Goal: Navigation & Orientation: Understand site structure

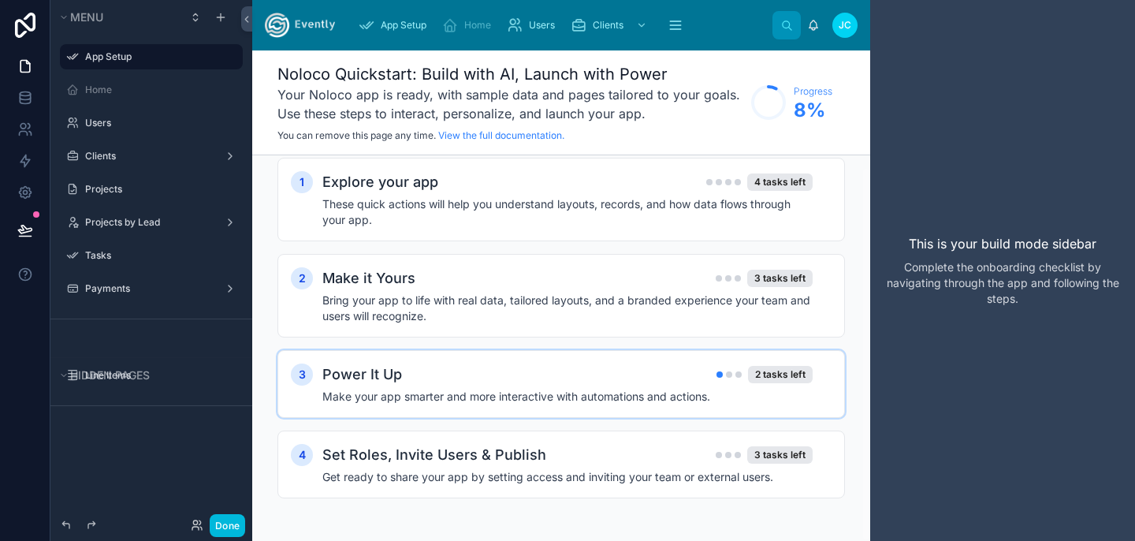
scroll to position [12, 0]
click at [166, 132] on div "Users" at bounding box center [151, 122] width 177 height 25
click at [164, 121] on label "Users" at bounding box center [159, 123] width 148 height 13
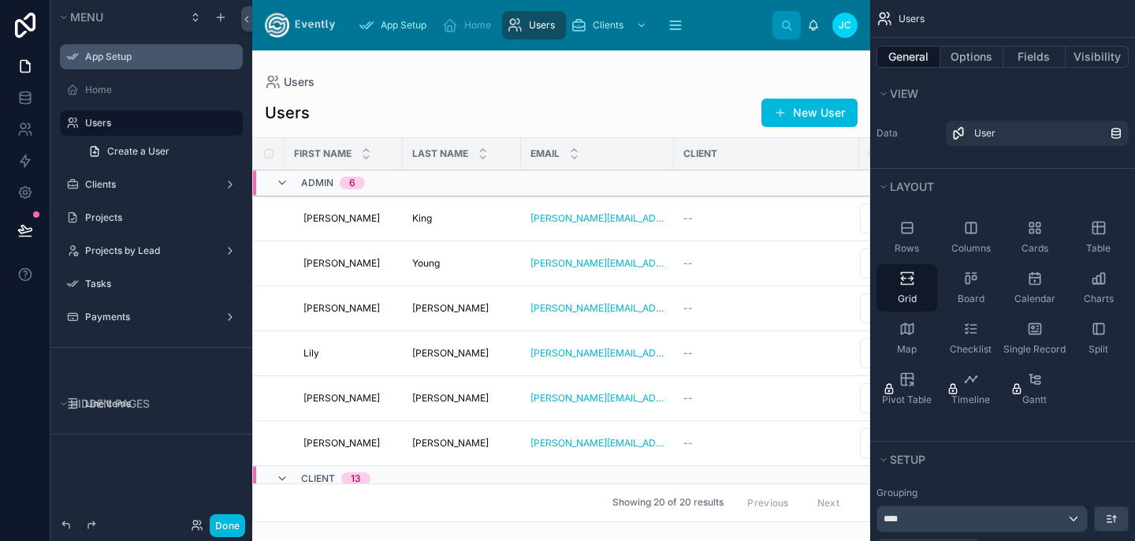
click at [121, 62] on label "App Setup" at bounding box center [159, 56] width 148 height 13
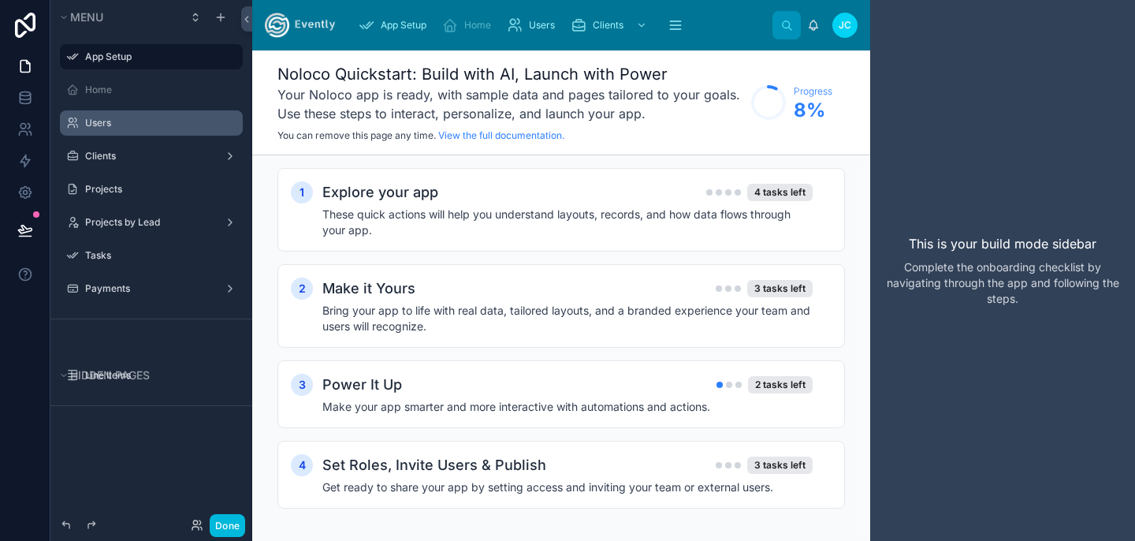
scroll to position [12, 0]
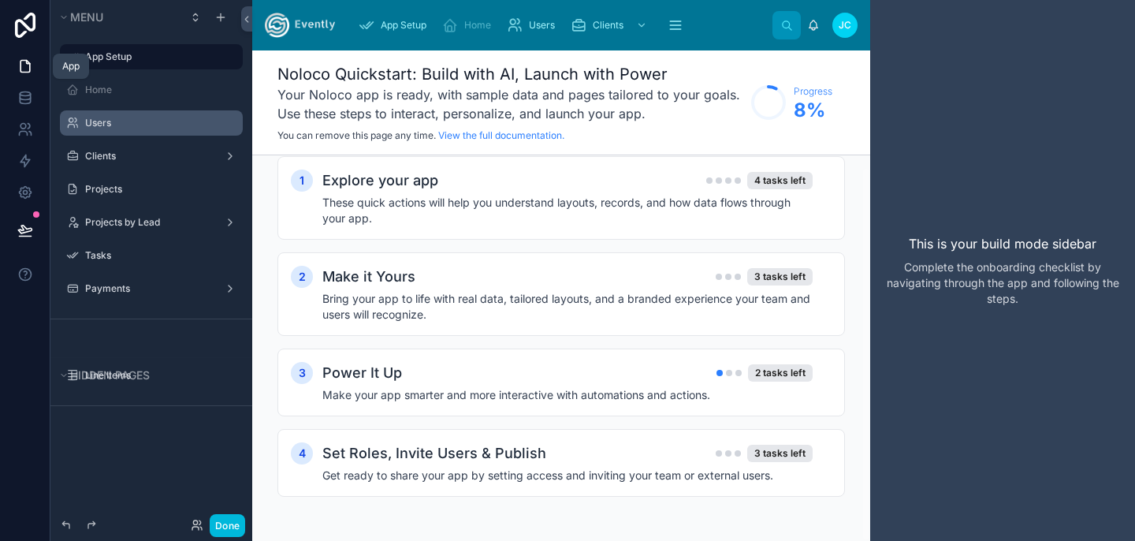
click at [24, 70] on icon at bounding box center [25, 66] width 16 height 16
click at [122, 11] on button "Menu" at bounding box center [118, 17] width 123 height 22
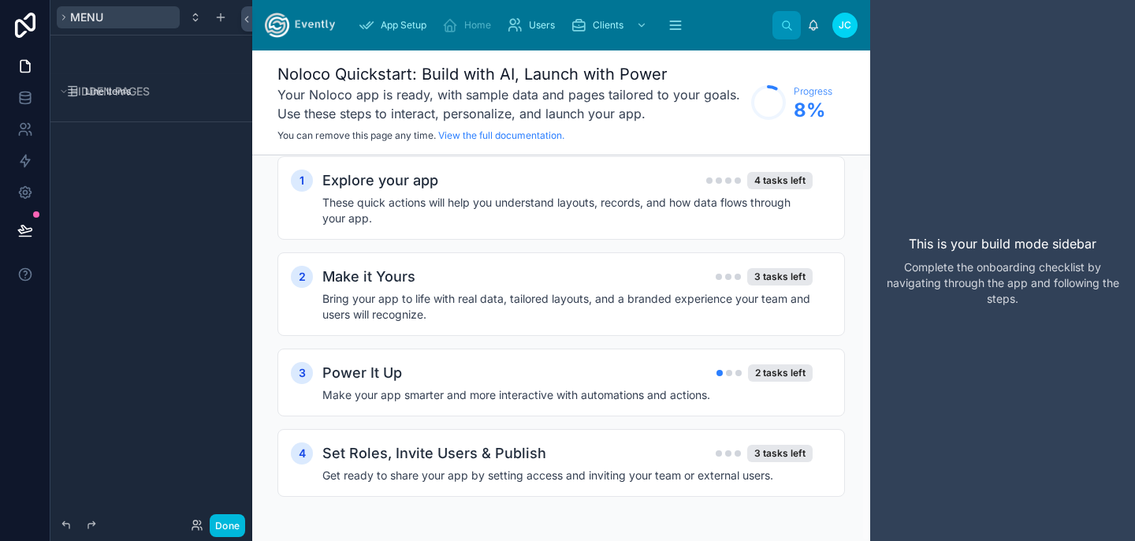
scroll to position [0, 0]
click at [123, 12] on button "Menu" at bounding box center [118, 17] width 123 height 22
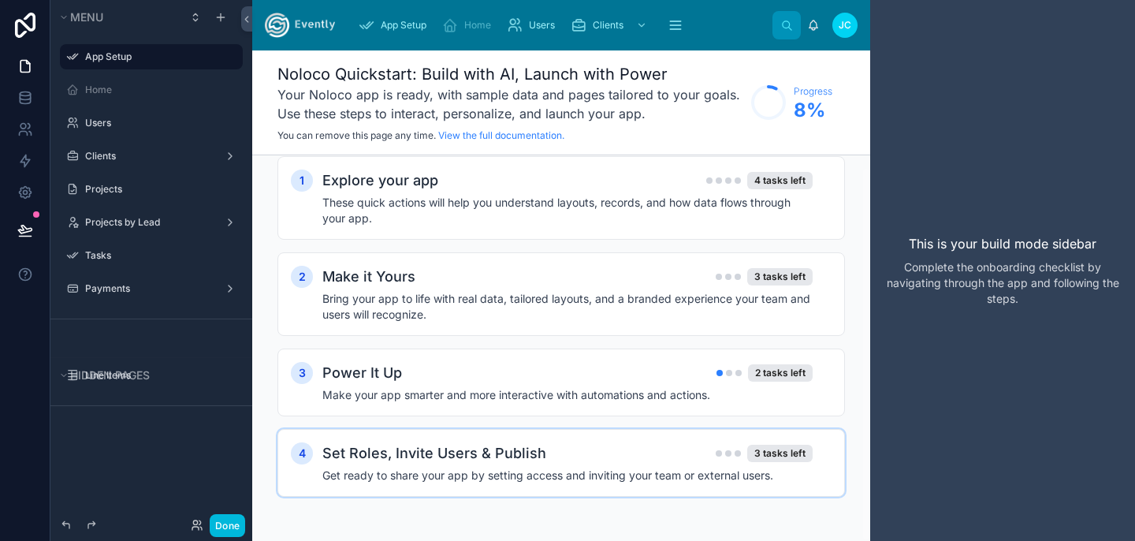
click at [437, 463] on h2 "Set Roles, Invite Users & Publish" at bounding box center [434, 453] width 224 height 22
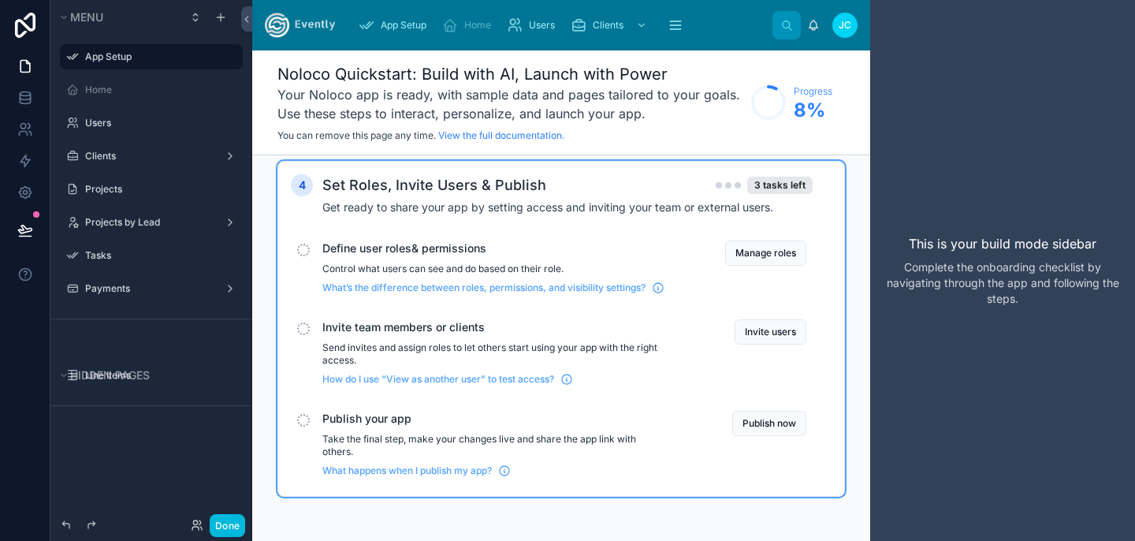
scroll to position [292, 0]
click at [119, 168] on div "Clients" at bounding box center [151, 155] width 177 height 25
click at [116, 185] on label "Projects" at bounding box center [159, 189] width 148 height 13
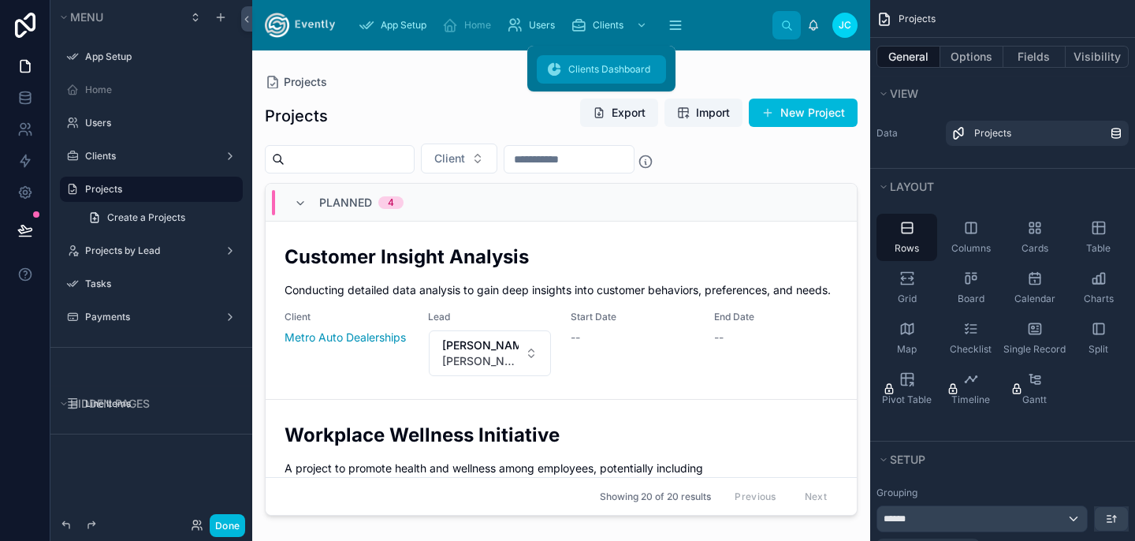
click at [588, 73] on span "Clients Dashboard" at bounding box center [609, 69] width 82 height 13
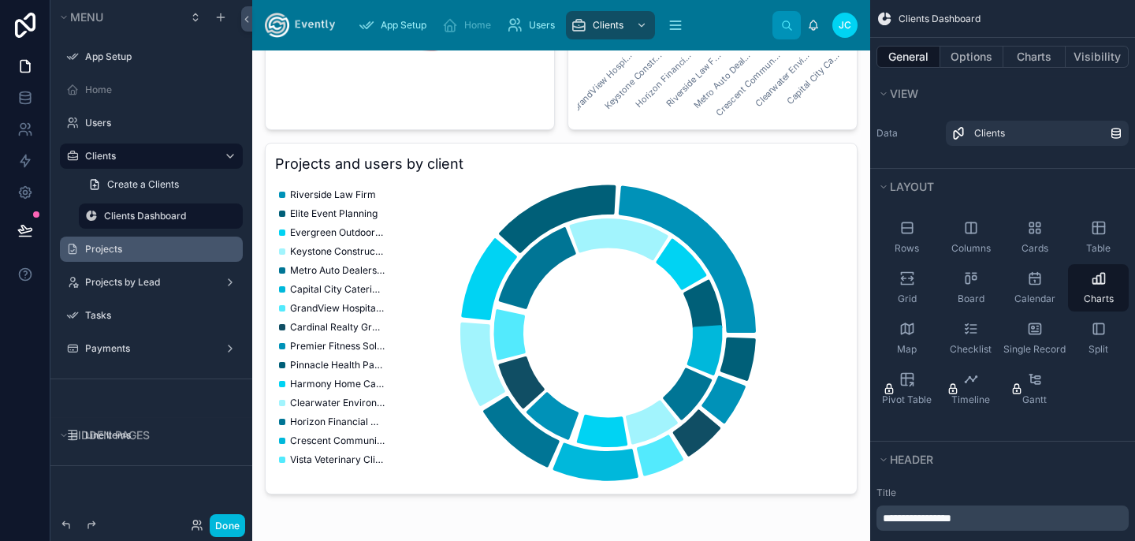
scroll to position [416, 0]
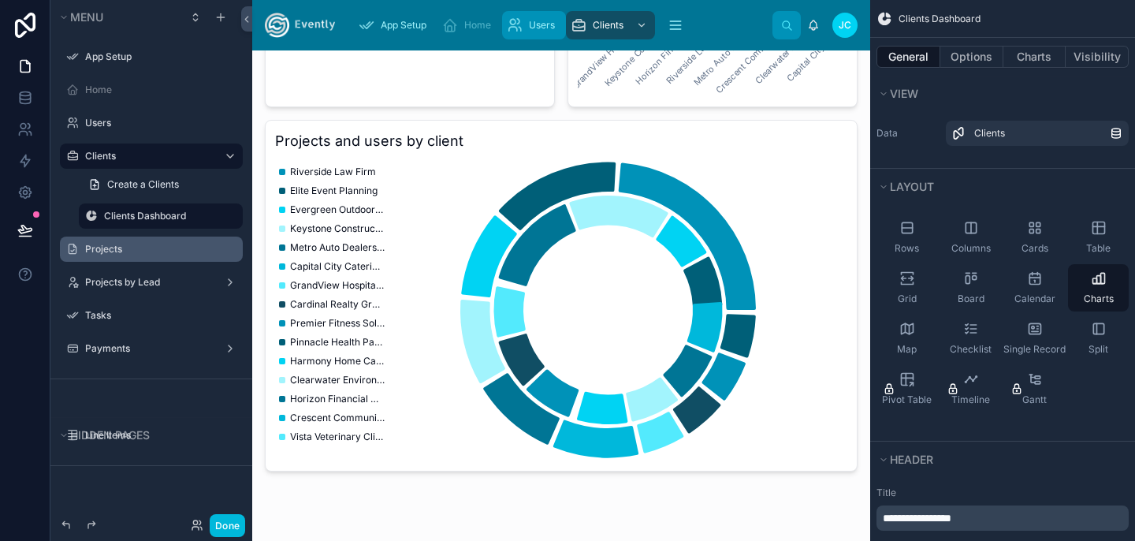
click at [537, 22] on span "Users" at bounding box center [542, 25] width 26 height 13
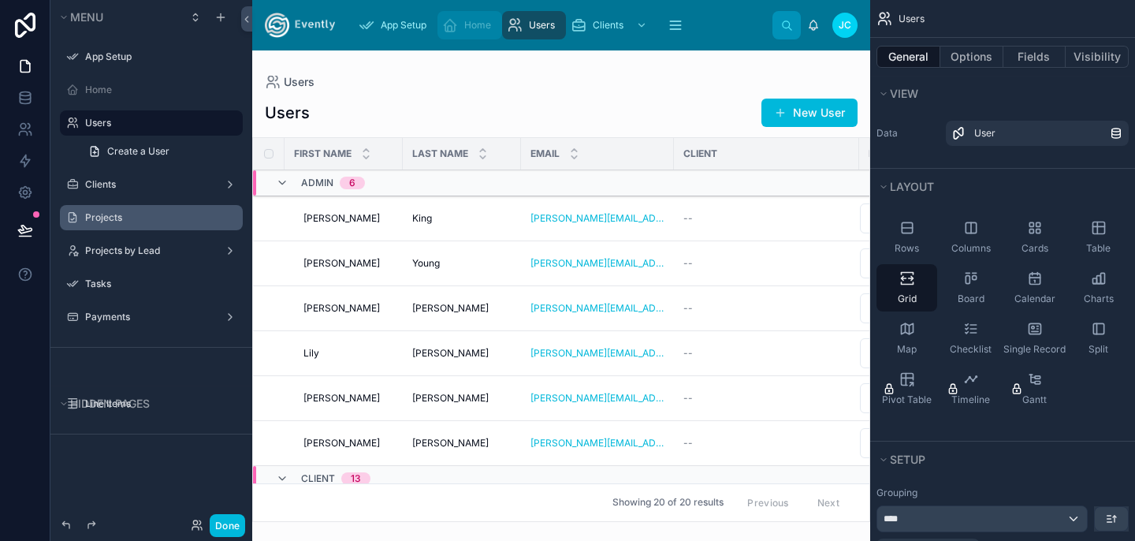
click at [479, 22] on span "Home" at bounding box center [477, 25] width 27 height 13
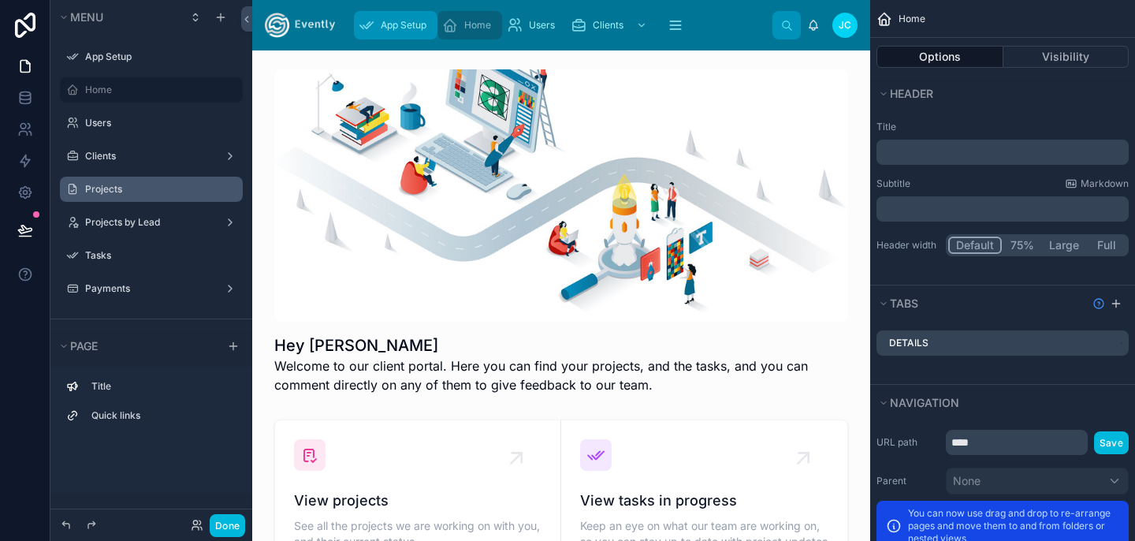
click at [413, 28] on span "App Setup" at bounding box center [404, 25] width 46 height 13
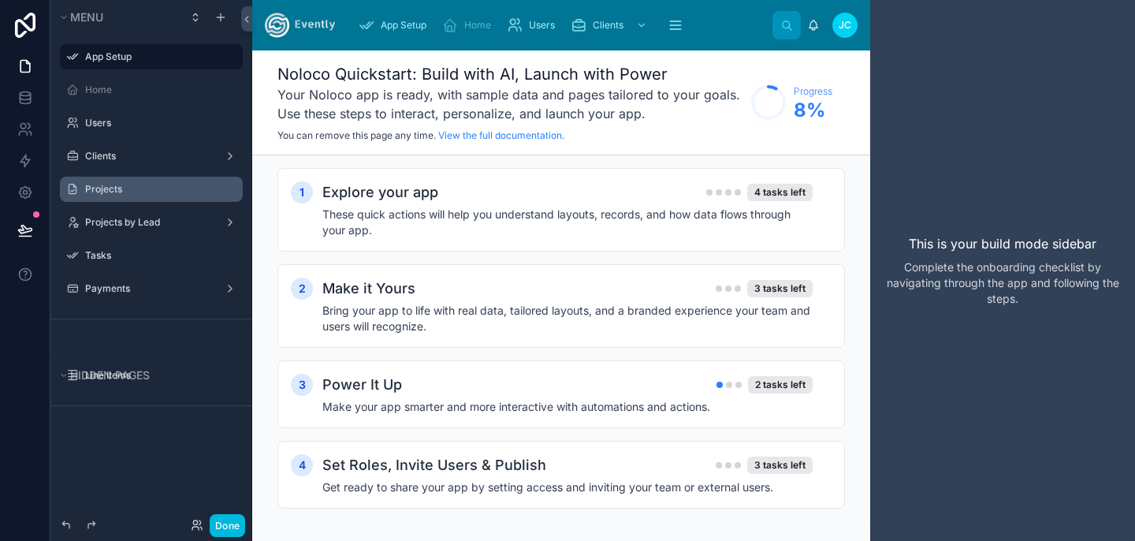
click at [341, 27] on div "App Setup Home Users Clients Projects 20 Projects by Lead Tasks 20 Payments 23 …" at bounding box center [561, 25] width 618 height 50
click at [301, 24] on img at bounding box center [300, 25] width 70 height 25
click at [23, 30] on icon at bounding box center [25, 25] width 32 height 25
